Goal: Task Accomplishment & Management: Complete application form

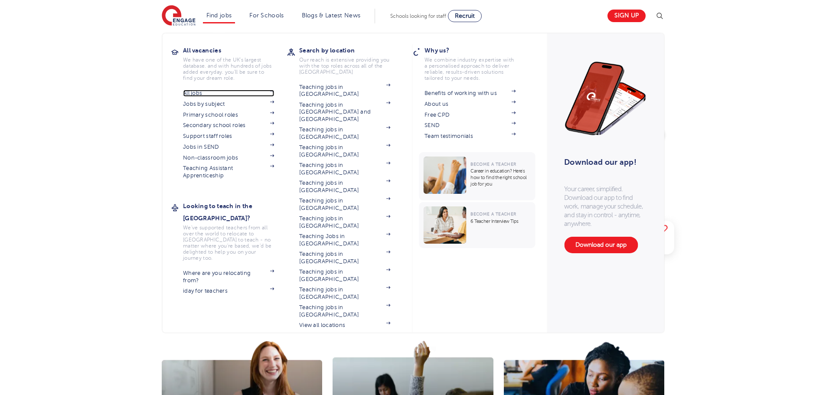
click at [199, 95] on link "All jobs" at bounding box center [228, 93] width 91 height 7
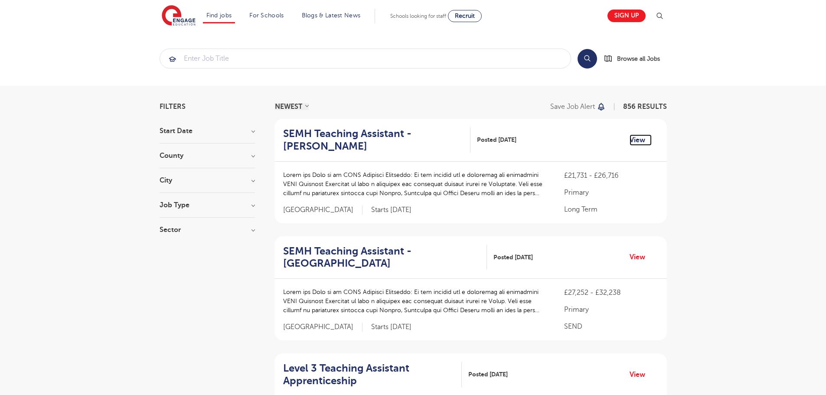
click at [641, 140] on link "View" at bounding box center [641, 139] width 22 height 11
click at [639, 142] on link "View" at bounding box center [641, 139] width 22 height 11
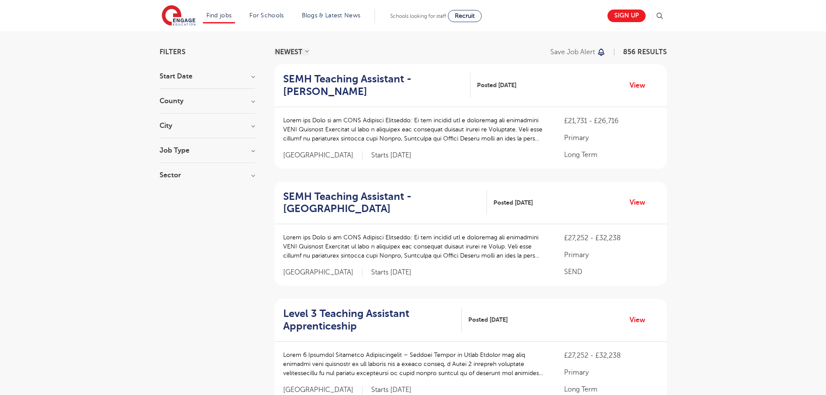
scroll to position [174, 0]
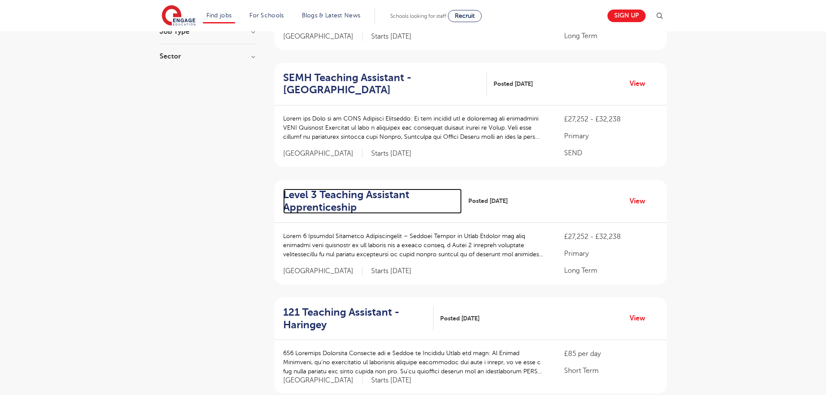
click at [346, 207] on h2 "Level 3 Teaching Assistant Apprenticeship" at bounding box center [369, 201] width 172 height 25
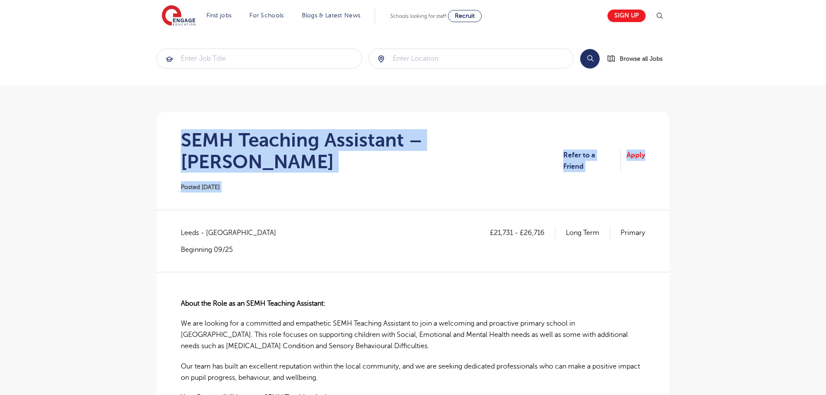
drag, startPoint x: 216, startPoint y: 131, endPoint x: 710, endPoint y: 143, distance: 494.7
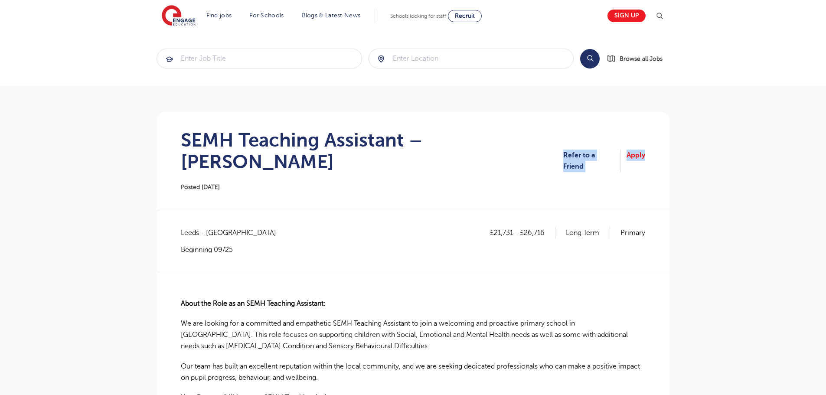
drag, startPoint x: 551, startPoint y: 148, endPoint x: 659, endPoint y: 154, distance: 109.0
click at [659, 154] on section "SEMH Teaching Assistant – Wakefield Posted 26/08/25 Refer to a Friend Apply" at bounding box center [413, 161] width 499 height 98
click at [486, 173] on section "SEMH Teaching Assistant – Wakefield Posted 26/08/25 Refer to a Friend Apply" at bounding box center [413, 161] width 499 height 98
click at [639, 150] on link "Apply" at bounding box center [636, 161] width 19 height 23
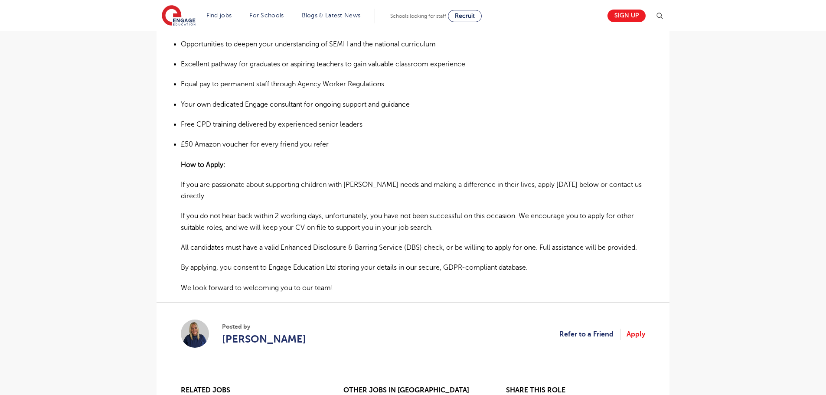
scroll to position [738, 0]
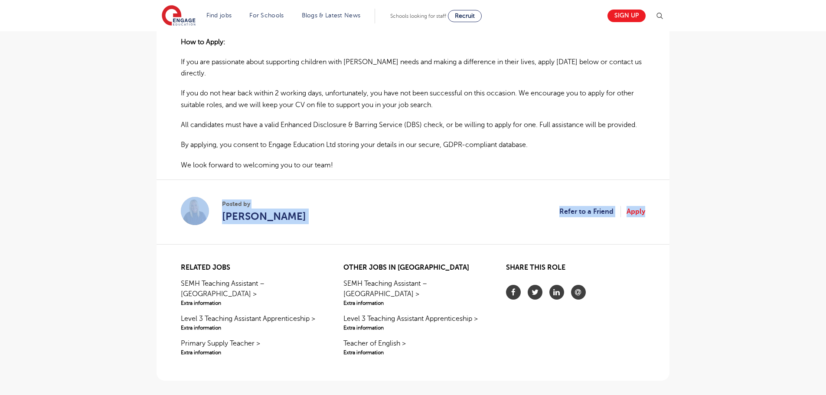
drag, startPoint x: 169, startPoint y: 142, endPoint x: 666, endPoint y: 213, distance: 501.8
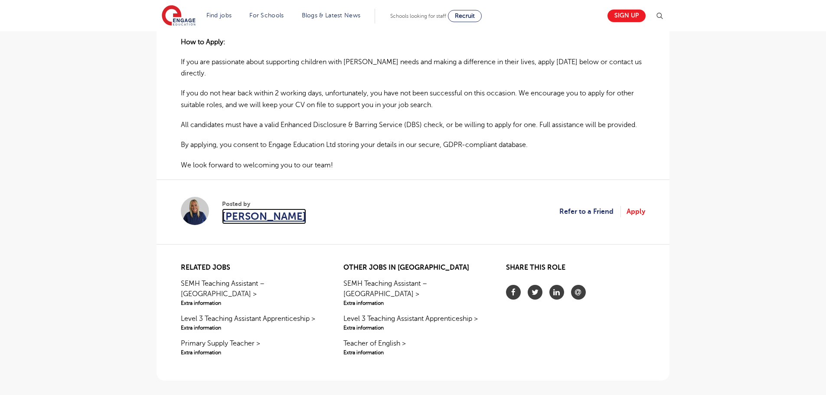
click at [236, 209] on span "[PERSON_NAME]" at bounding box center [264, 217] width 84 height 16
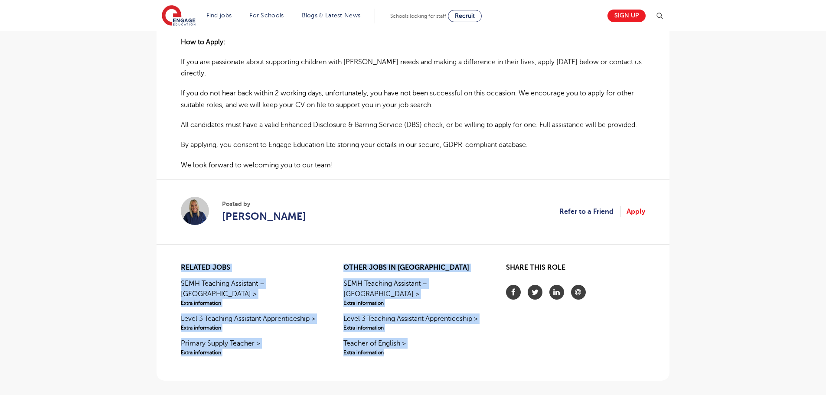
drag, startPoint x: 179, startPoint y: 231, endPoint x: 438, endPoint y: 316, distance: 272.2
click at [438, 316] on section "Related jobs SEMH Teaching Assistant – Leeds > Extra information Level 3 Teachi…" at bounding box center [413, 316] width 499 height 130
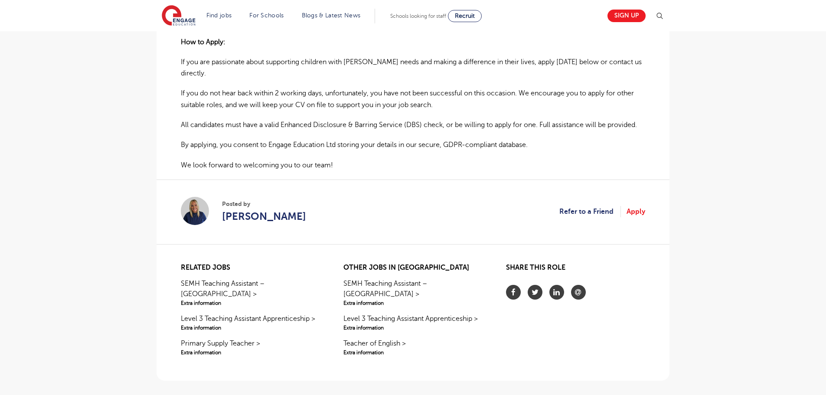
click at [515, 316] on div "Share this role" at bounding box center [575, 319] width 139 height 110
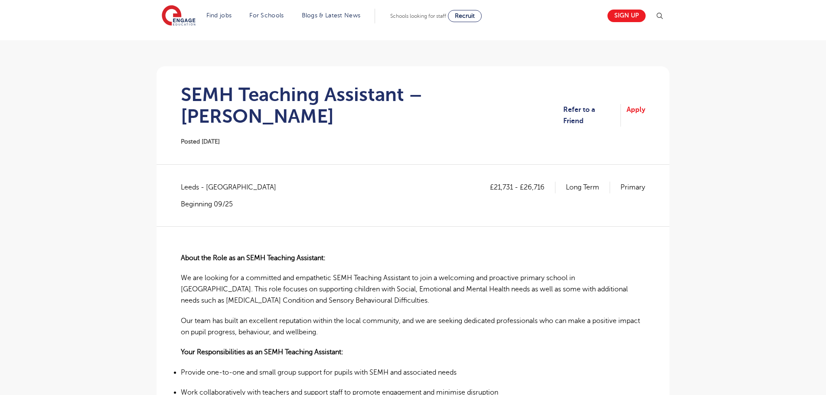
scroll to position [43, 0]
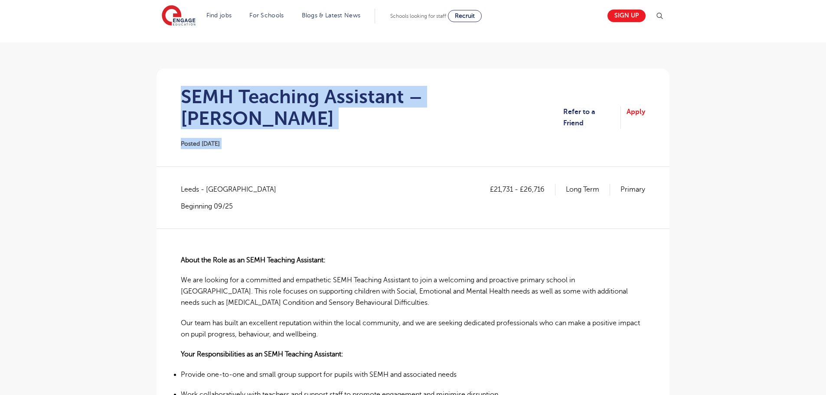
drag, startPoint x: 539, startPoint y: 97, endPoint x: 139, endPoint y: 75, distance: 401.1
click at [277, 131] on section "SEMH Teaching Assistant – Wakefield Posted 26/08/25 Refer to a Friend Apply" at bounding box center [413, 118] width 499 height 98
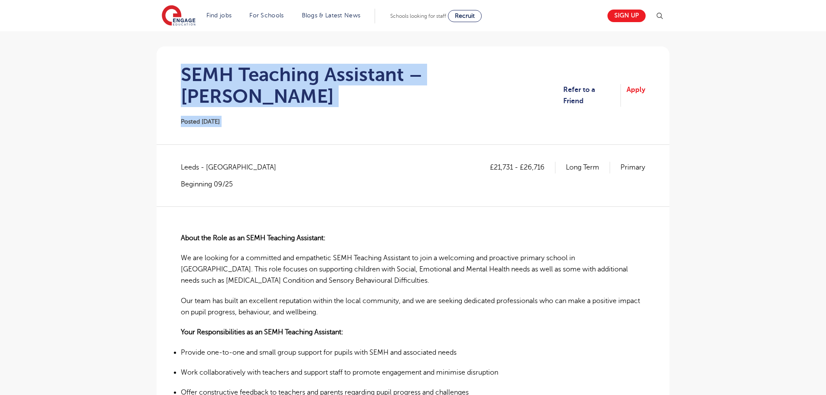
scroll to position [87, 0]
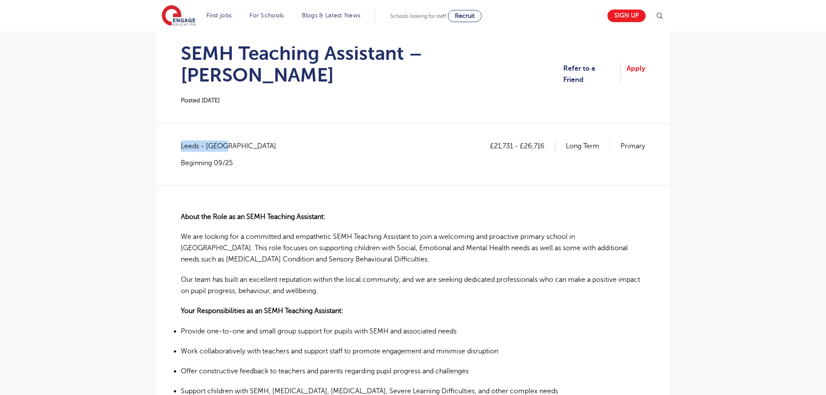
drag, startPoint x: 220, startPoint y: 130, endPoint x: 108, endPoint y: 120, distance: 111.9
drag, startPoint x: 235, startPoint y: 146, endPoint x: 171, endPoint y: 141, distance: 64.4
drag, startPoint x: 490, startPoint y: 120, endPoint x: 757, endPoint y: 126, distance: 266.9
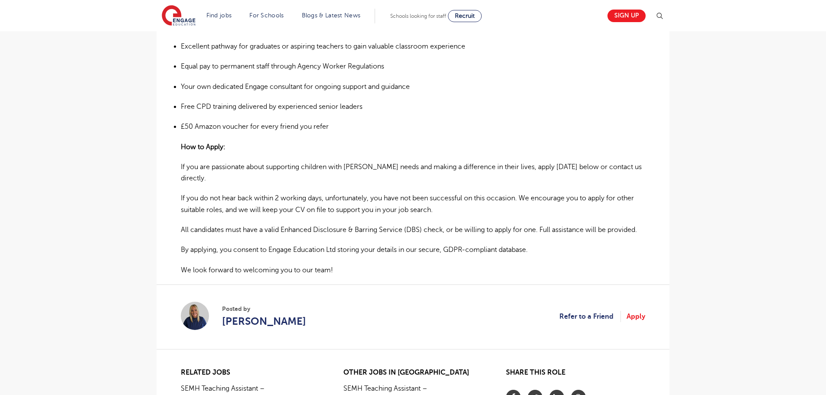
scroll to position [694, 0]
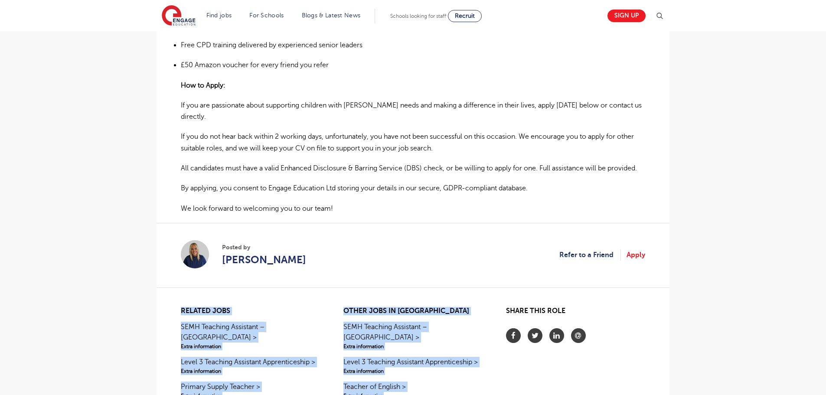
drag, startPoint x: 175, startPoint y: 276, endPoint x: 464, endPoint y: 359, distance: 300.6
click at [418, 357] on section "Related jobs SEMH Teaching Assistant – Leeds > Extra information Level 3 Teachi…" at bounding box center [413, 359] width 499 height 130
click at [464, 358] on div "Other jobs in Leeds SEMH Teaching Assistant – Leeds > Extra information Level 3…" at bounding box center [413, 362] width 139 height 110
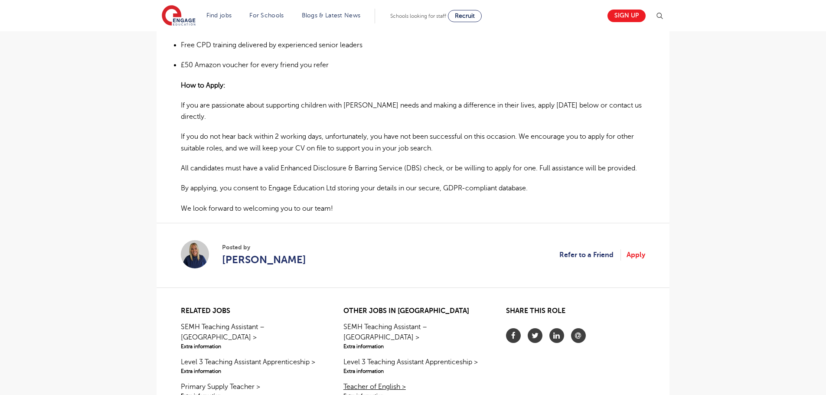
drag, startPoint x: 325, startPoint y: 276, endPoint x: 449, endPoint y: 356, distance: 146.8
click at [447, 353] on section "Related jobs SEMH Teaching Assistant – Leeds > Extra information Level 3 Teachi…" at bounding box center [413, 359] width 499 height 130
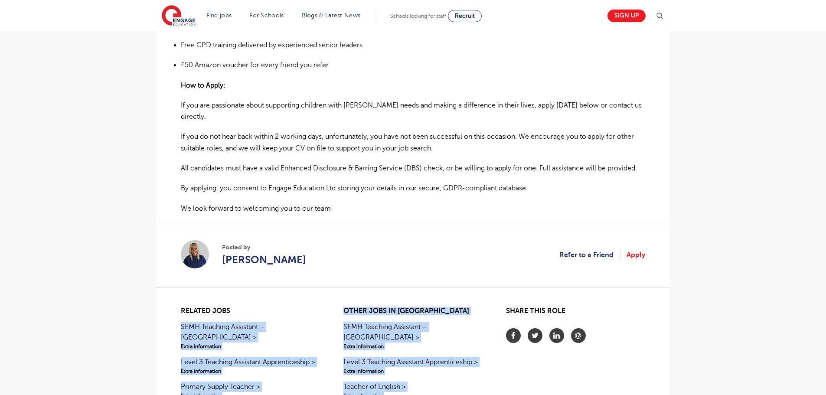
click at [472, 366] on div "Other jobs in Leeds SEMH Teaching Assistant – Leeds > Extra information Level 3…" at bounding box center [413, 362] width 139 height 110
click at [472, 358] on div "Other jobs in Leeds SEMH Teaching Assistant – Leeds > Extra information Level 3…" at bounding box center [413, 362] width 139 height 110
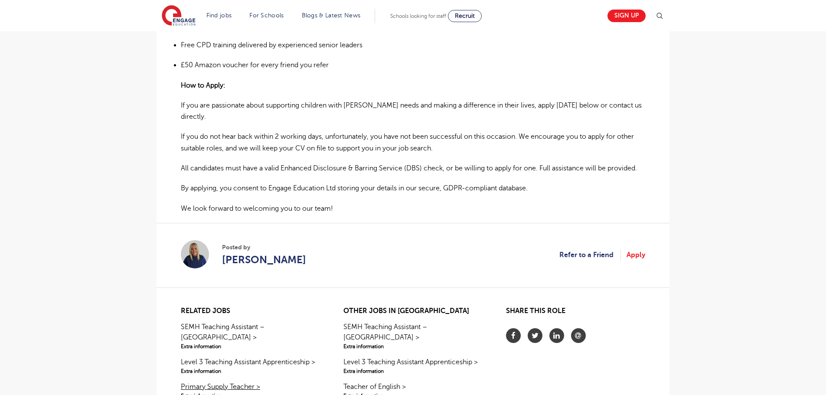
drag, startPoint x: 167, startPoint y: 274, endPoint x: 286, endPoint y: 347, distance: 139.2
click at [286, 347] on section "Related jobs SEMH Teaching Assistant – Leeds > Extra information Level 3 Teachi…" at bounding box center [413, 359] width 499 height 130
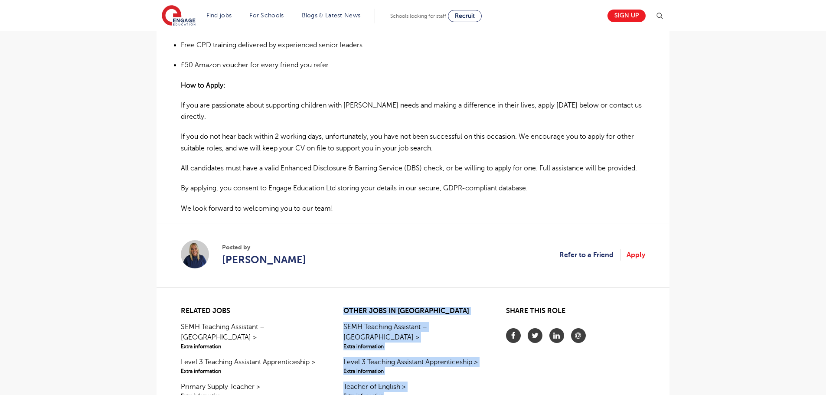
drag, startPoint x: 338, startPoint y: 267, endPoint x: 409, endPoint y: 360, distance: 116.4
click at [409, 360] on section "Related jobs SEMH Teaching Assistant – Leeds > Extra information Level 3 Teachi…" at bounding box center [413, 359] width 499 height 130
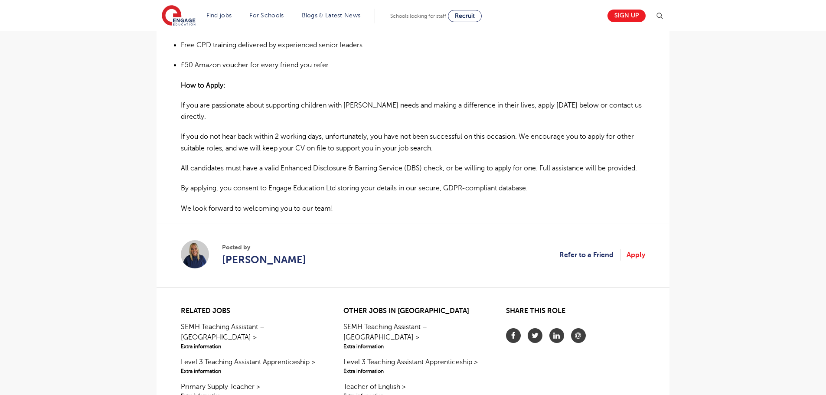
click at [651, 302] on section "Related jobs SEMH Teaching Assistant – Leeds > Extra information Level 3 Teachi…" at bounding box center [413, 359] width 499 height 130
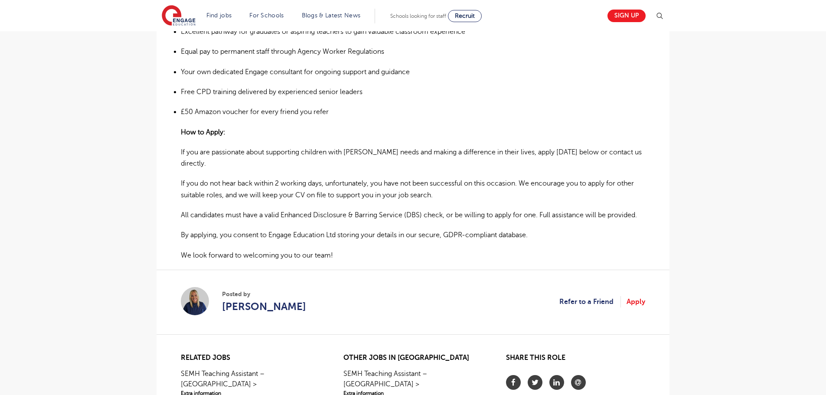
scroll to position [607, 0]
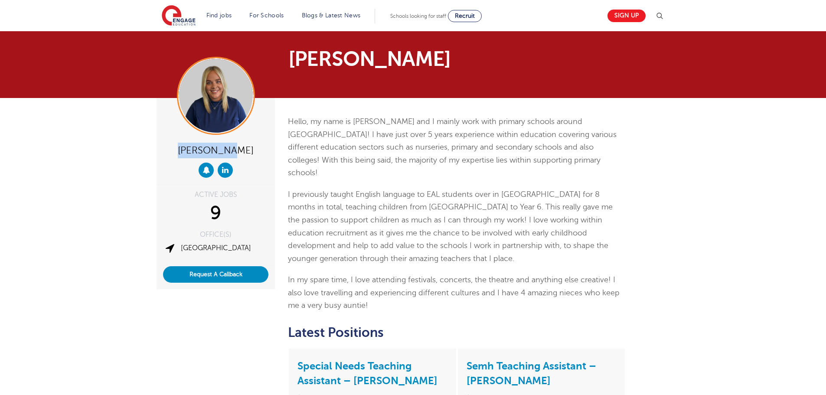
drag, startPoint x: 252, startPoint y: 146, endPoint x: 331, endPoint y: 202, distance: 96.7
click at [168, 145] on div "[PERSON_NAME]" at bounding box center [215, 149] width 105 height 17
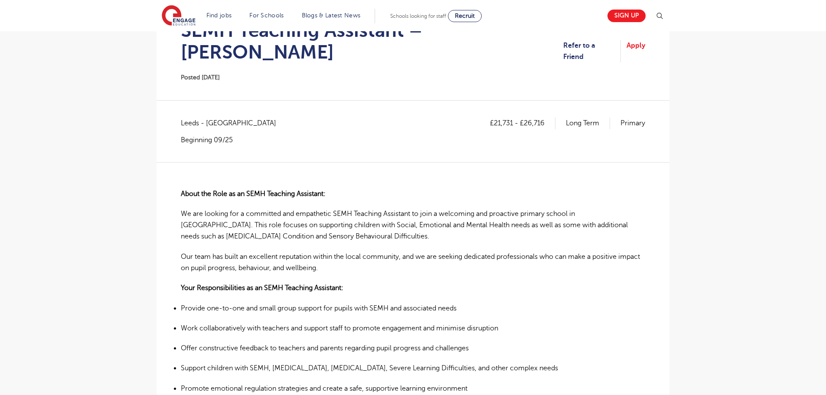
scroll to position [52, 0]
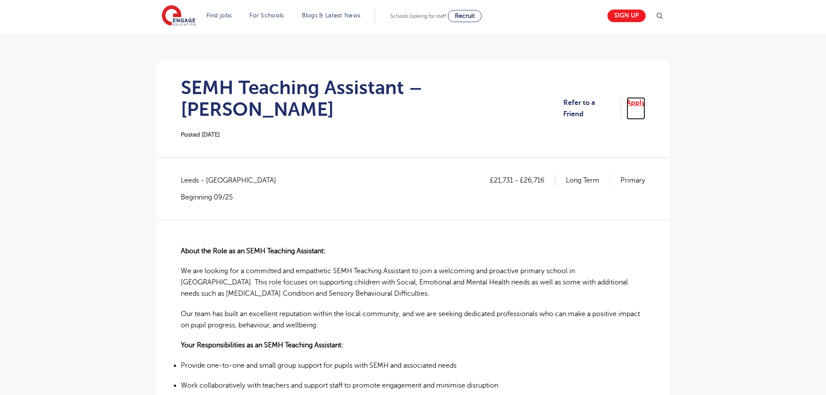
click at [637, 97] on link "Apply" at bounding box center [636, 108] width 19 height 23
drag, startPoint x: 689, startPoint y: 172, endPoint x: 689, endPoint y: 177, distance: 4.4
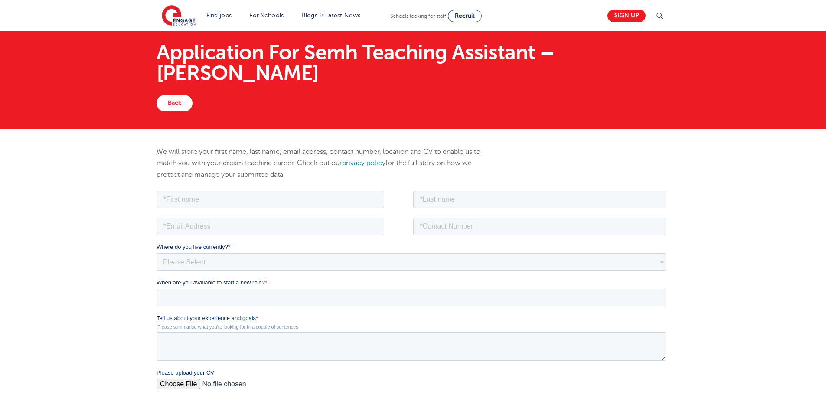
scroll to position [43, 0]
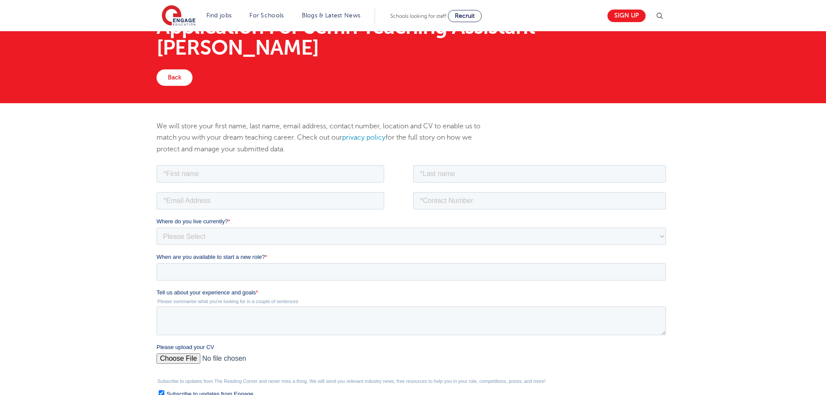
drag, startPoint x: 331, startPoint y: 140, endPoint x: 236, endPoint y: 114, distance: 98.9
click at [158, 121] on div "We will store your first name, last name, email address, contact number, locati…" at bounding box center [325, 142] width 351 height 43
click at [122, 168] on div "We will store your first name, last name, email address, contact number, locati…" at bounding box center [413, 303] width 826 height 400
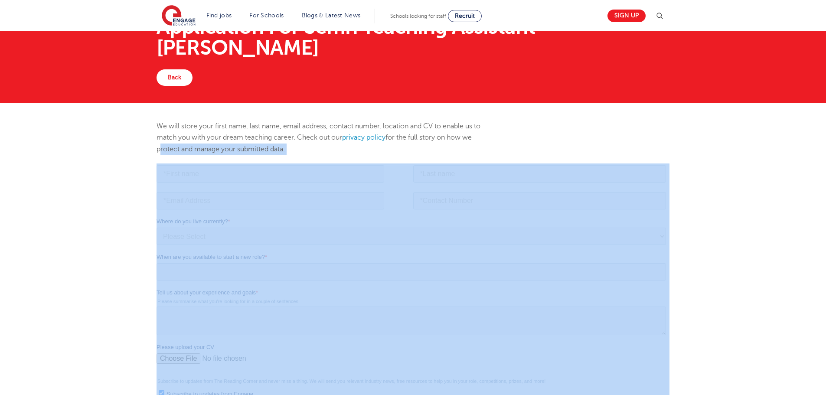
drag, startPoint x: 154, startPoint y: 143, endPoint x: 708, endPoint y: 202, distance: 558.0
click at [692, 205] on div "We will store your first name, last name, email address, contact number, locati…" at bounding box center [413, 303] width 826 height 400
click at [748, 215] on div "We will store your first name, last name, email address, contact number, locati…" at bounding box center [413, 303] width 826 height 400
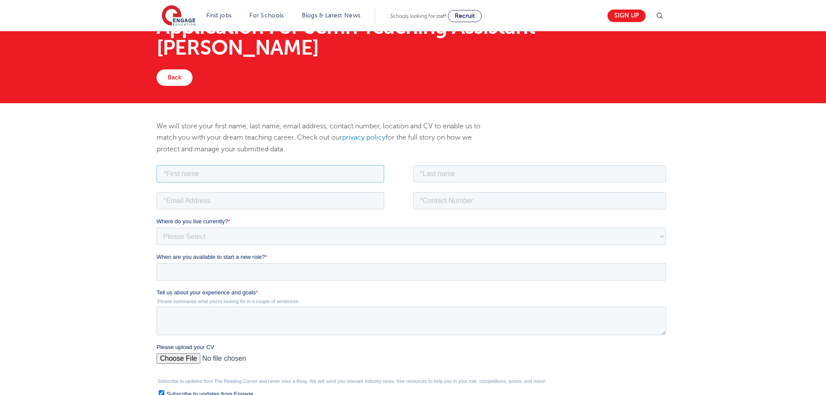
drag, startPoint x: 275, startPoint y: 174, endPoint x: 285, endPoint y: 175, distance: 10.5
click at [276, 170] on input "text" at bounding box center [271, 173] width 228 height 17
click at [257, 193] on input "email" at bounding box center [271, 200] width 228 height 17
click at [222, 232] on select "Please Select UK Canada Ireland Australia New Zealand Europe USA South Africa J…" at bounding box center [412, 235] width 510 height 17
click at [759, 291] on div "We will store your first name, last name, email address, contact number, locati…" at bounding box center [413, 303] width 826 height 400
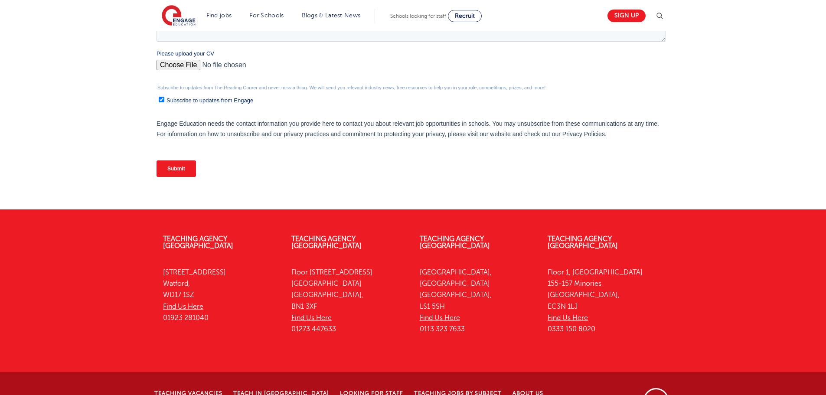
scroll to position [347, 0]
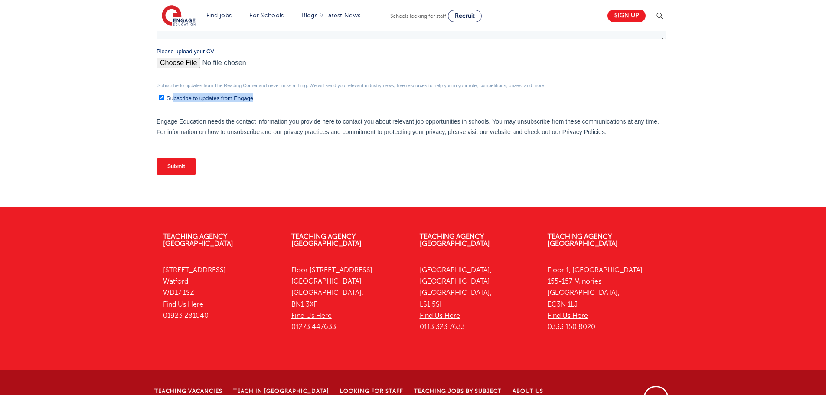
drag, startPoint x: 307, startPoint y: 99, endPoint x: 175, endPoint y: 93, distance: 132.0
click at [175, 93] on label "Subscribe to updates from Engage" at bounding box center [413, 97] width 508 height 9
click at [397, 147] on form "Job Position Job Sector Job ID Job Number Job Owner Where do you live currently…" at bounding box center [413, 21] width 513 height 322
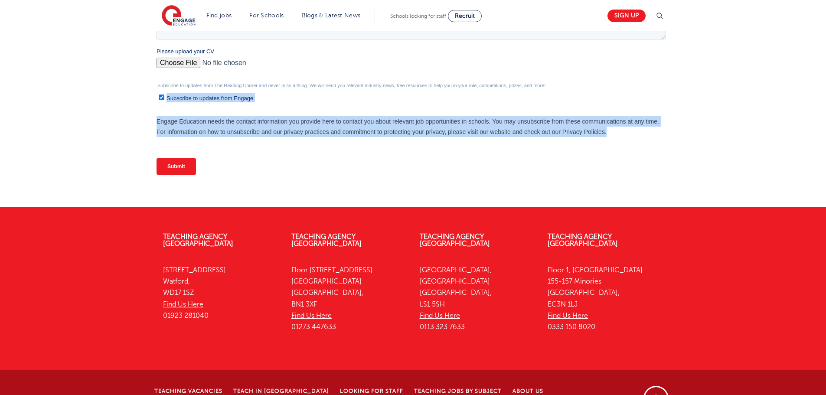
drag, startPoint x: 650, startPoint y: 136, endPoint x: 122, endPoint y: 89, distance: 530.5
click html "Job Position Job Sector Job ID Job Number Job Owner Where do you live currently…"
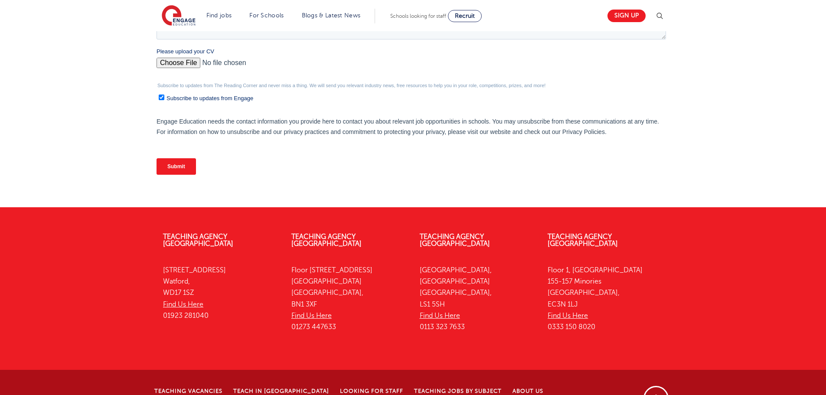
click at [540, 148] on form "Job Position Job Sector Job ID Job Number Job Owner Where do you live currently…" at bounding box center [413, 21] width 513 height 322
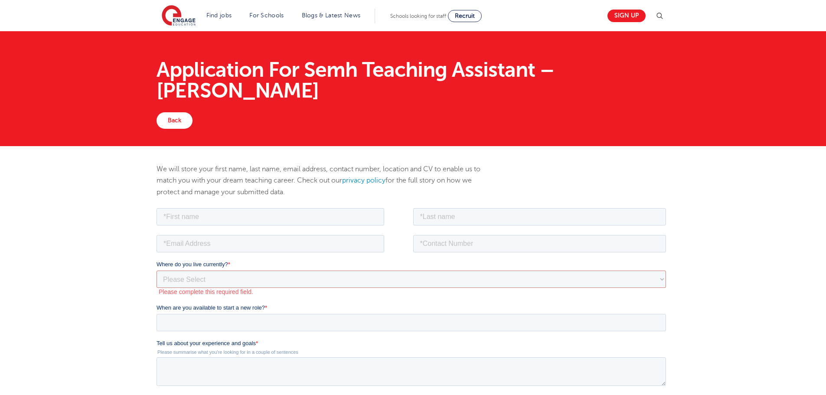
scroll to position [0, 0]
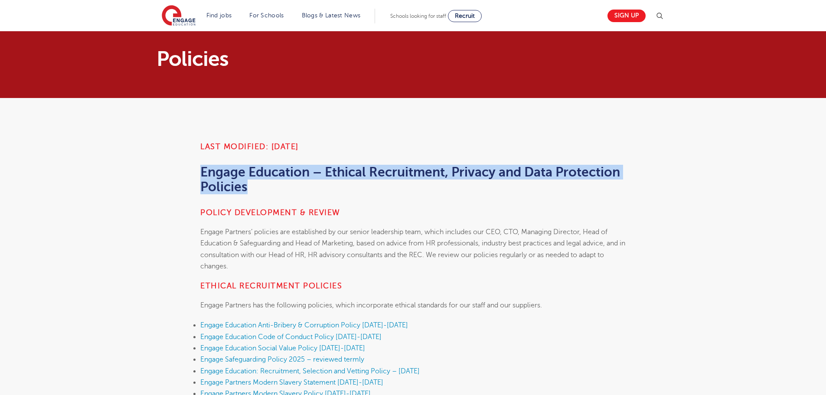
drag, startPoint x: 189, startPoint y: 173, endPoint x: 278, endPoint y: 185, distance: 89.8
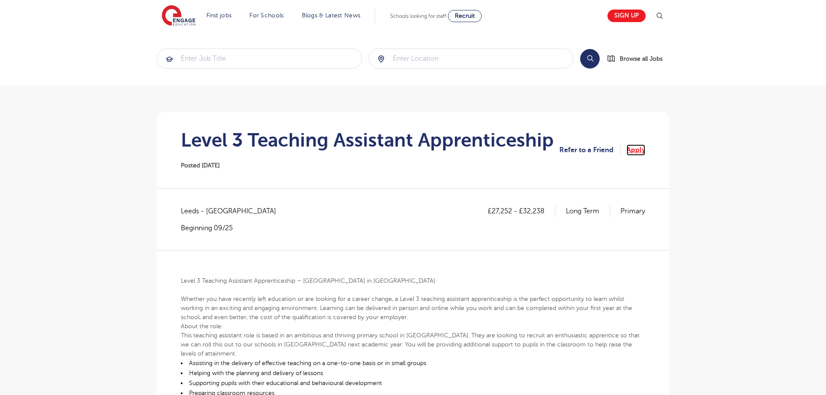
click at [635, 147] on link "Apply" at bounding box center [636, 149] width 19 height 11
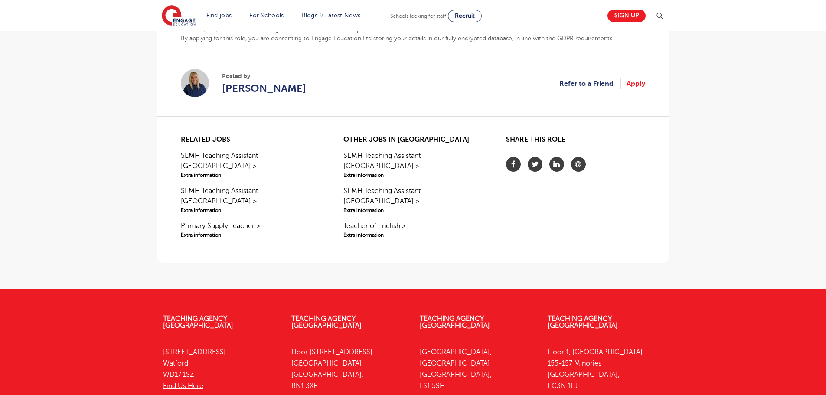
scroll to position [561, 0]
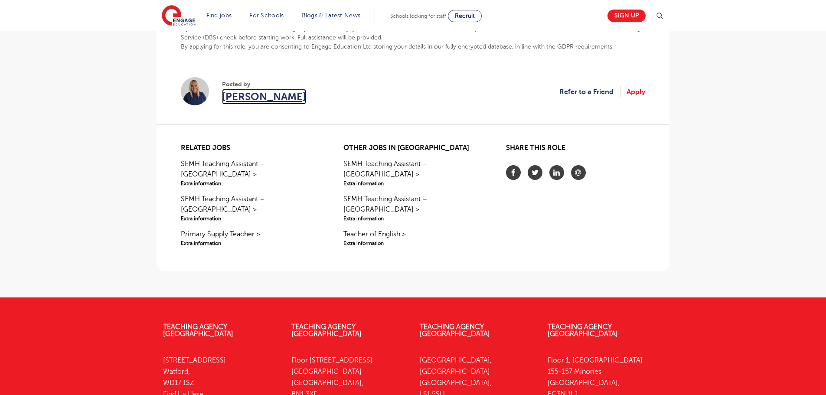
drag, startPoint x: 250, startPoint y: 85, endPoint x: 247, endPoint y: 91, distance: 6.0
click at [250, 89] on span "[PERSON_NAME]" at bounding box center [264, 97] width 84 height 16
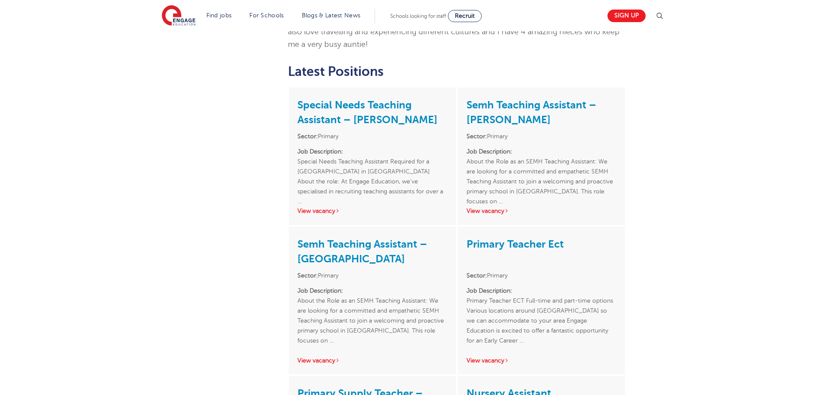
scroll to position [260, 0]
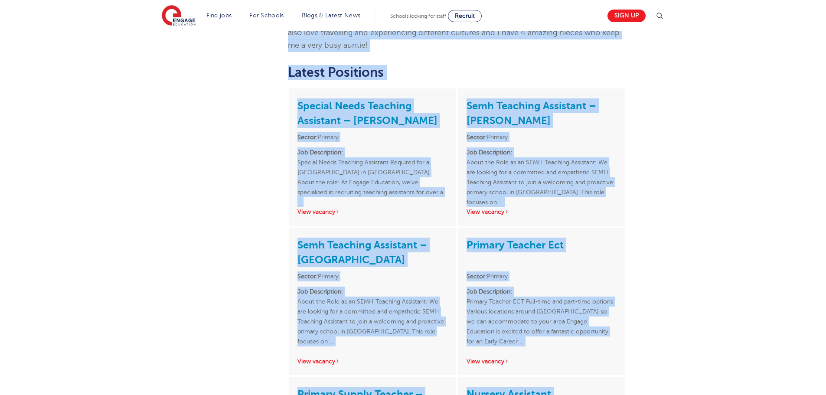
drag, startPoint x: 252, startPoint y: 52, endPoint x: 693, endPoint y: 283, distance: 498.1
click at [659, 320] on div "[PERSON_NAME] ACTIVE JOBS 9 OFFICE(S) Leeds Request A Callback Hello, my name i…" at bounding box center [413, 338] width 526 height 1001
click at [694, 282] on div "[PERSON_NAME] ACTIVE JOBS 9 OFFICE(S) Leeds Request A Callback Hello, my name i…" at bounding box center [413, 356] width 826 height 1036
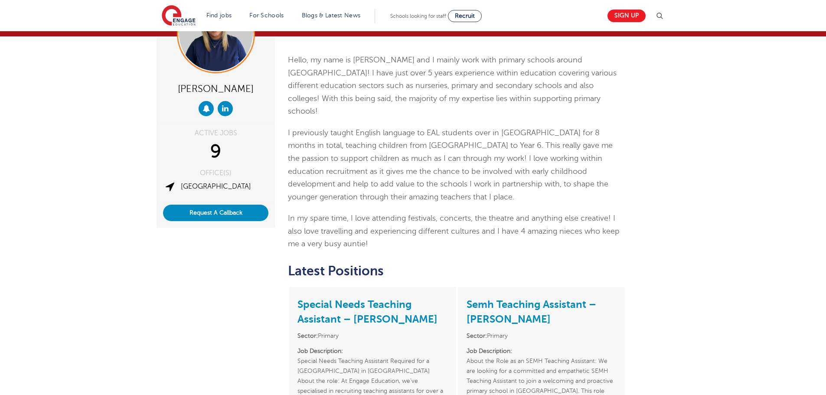
scroll to position [43, 0]
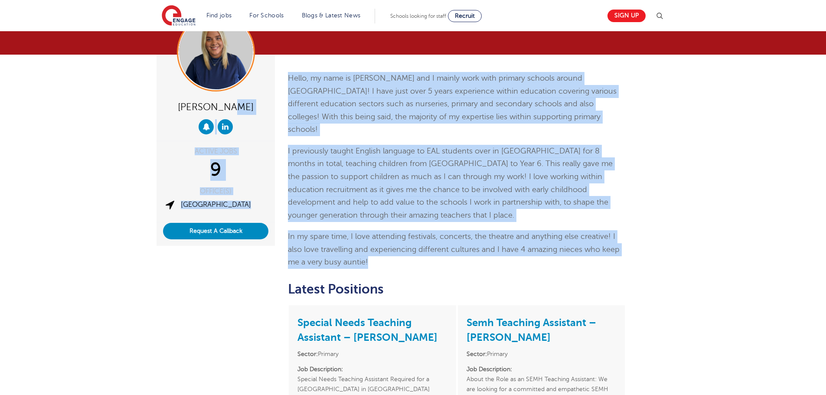
drag, startPoint x: 387, startPoint y: 254, endPoint x: 274, endPoint y: 92, distance: 197.7
